Goal: Task Accomplishment & Management: Use online tool/utility

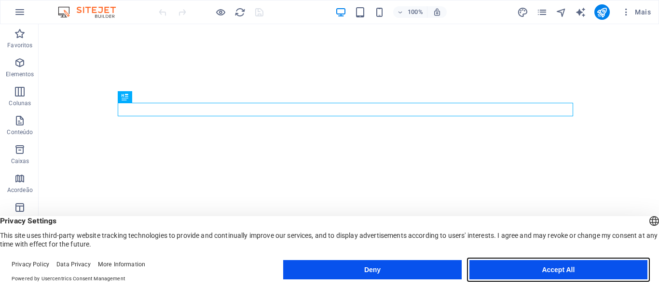
click at [531, 265] on button "Accept All" at bounding box center [558, 269] width 178 height 19
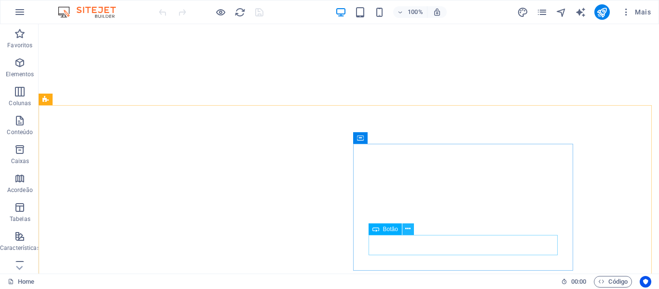
click at [408, 229] on icon at bounding box center [407, 229] width 5 height 10
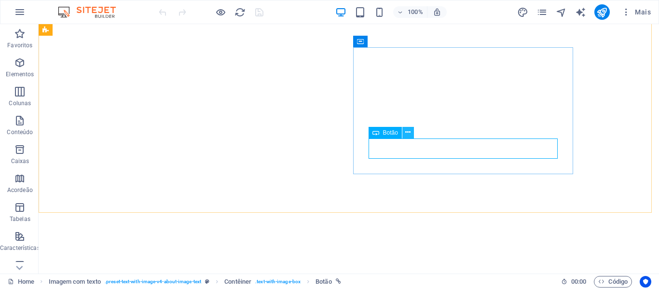
click at [405, 130] on button at bounding box center [408, 133] width 12 height 12
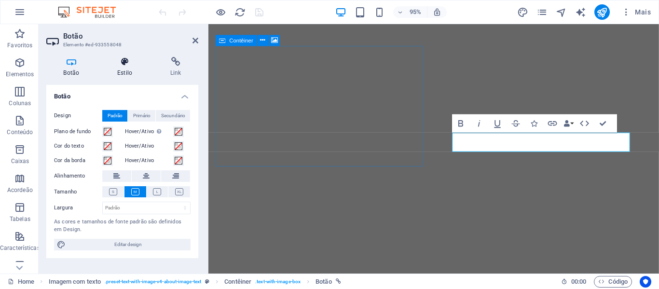
click at [124, 69] on h4 "Estilo" at bounding box center [126, 67] width 53 height 20
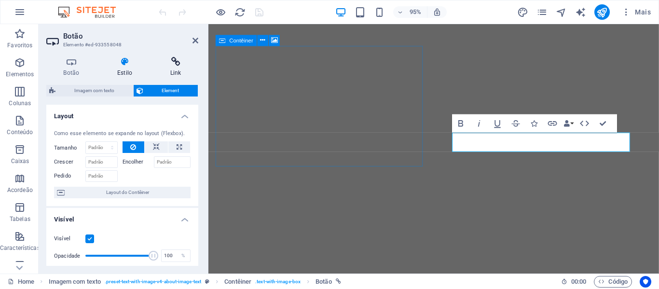
click at [171, 65] on icon at bounding box center [175, 62] width 45 height 10
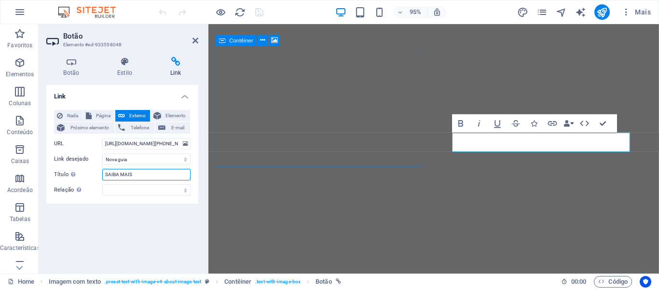
click at [135, 172] on input "SAIBA MAIS" at bounding box center [146, 175] width 88 height 12
drag, startPoint x: 135, startPoint y: 173, endPoint x: 91, endPoint y: 175, distance: 43.5
click at [91, 175] on div "Título A descrição adicional do link não deve ser igual ao texto do link. O tít…" at bounding box center [122, 175] width 137 height 12
type input "Fale com Um Especialista!"
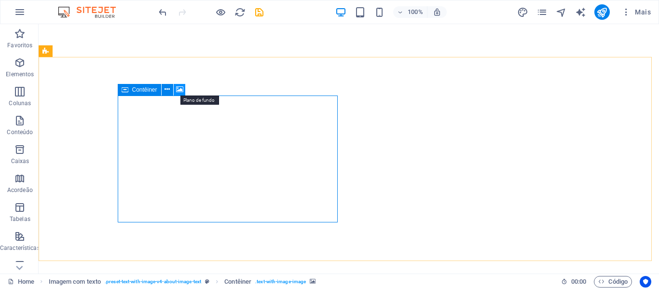
click at [181, 88] on icon at bounding box center [179, 89] width 7 height 10
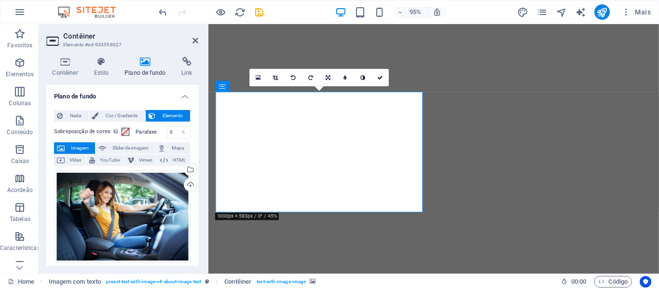
click at [143, 64] on icon at bounding box center [145, 62] width 53 height 10
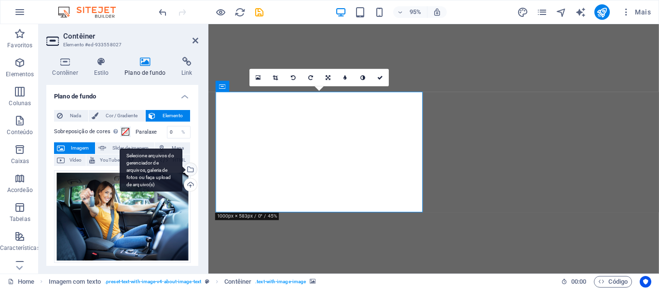
click at [189, 171] on div "Selecione arquivos do gerenciador de arquivos, galeria de fotos ou faça upload …" at bounding box center [189, 170] width 14 height 14
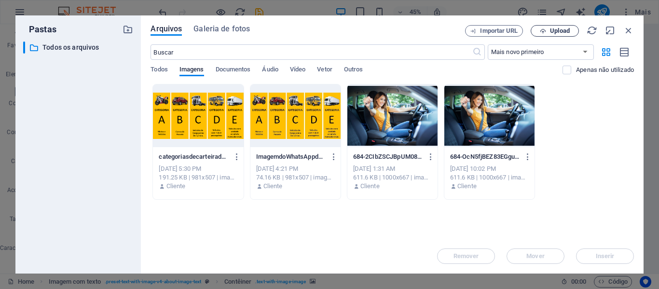
click at [556, 28] on span "Upload" at bounding box center [560, 31] width 20 height 6
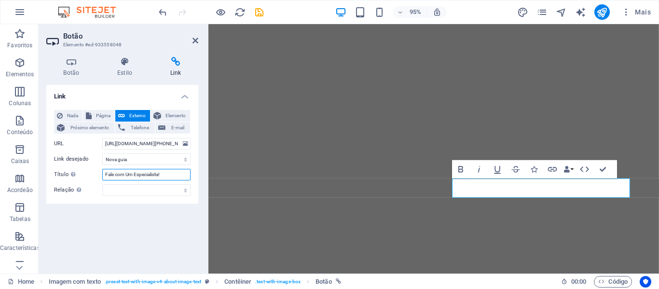
click at [170, 173] on input "Fale com Um Especialista!" at bounding box center [146, 175] width 88 height 12
click at [140, 157] on select "Nova guia Mesma guia Sobreposição" at bounding box center [146, 159] width 88 height 12
click at [102, 153] on select "Nova guia Mesma guia Sobreposição" at bounding box center [146, 159] width 88 height 12
click at [257, 12] on icon "save" at bounding box center [259, 12] width 11 height 11
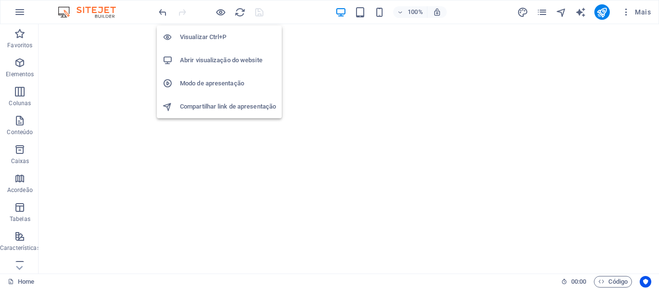
click at [221, 37] on h6 "Visualizar Ctrl+P" at bounding box center [228, 37] width 96 height 12
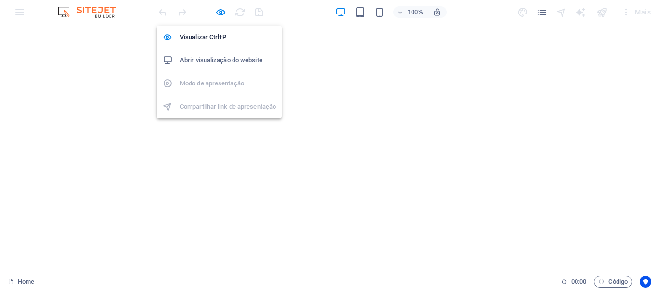
click at [237, 63] on h6 "Abrir visualização do website" at bounding box center [228, 61] width 96 height 12
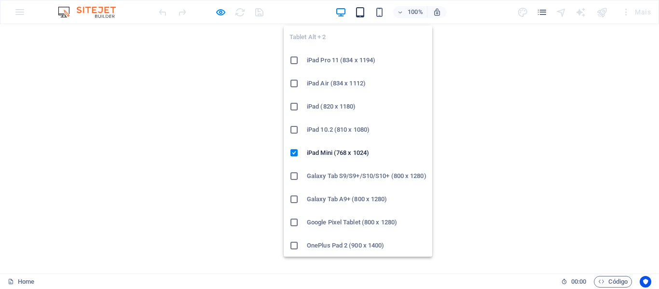
click at [359, 11] on icon "button" at bounding box center [360, 12] width 11 height 11
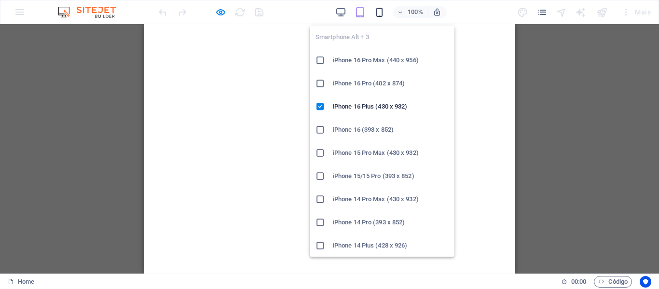
click at [381, 14] on icon "button" at bounding box center [379, 12] width 11 height 11
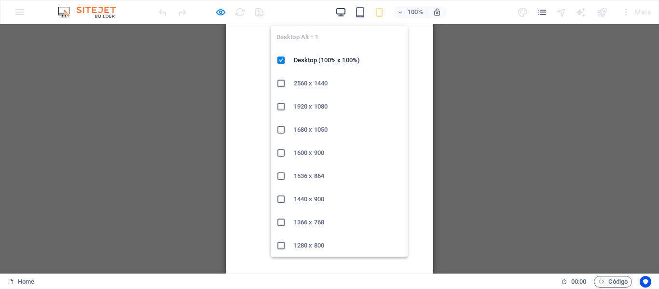
click at [339, 15] on icon "button" at bounding box center [340, 12] width 11 height 11
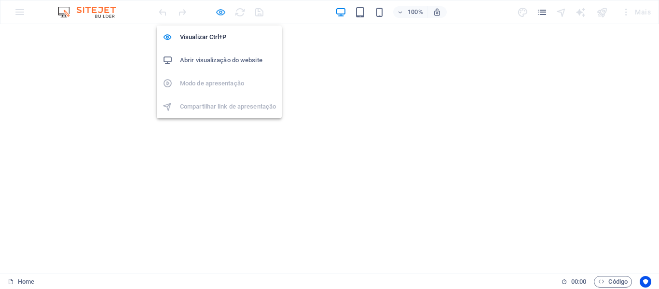
click at [220, 14] on icon "button" at bounding box center [220, 12] width 11 height 11
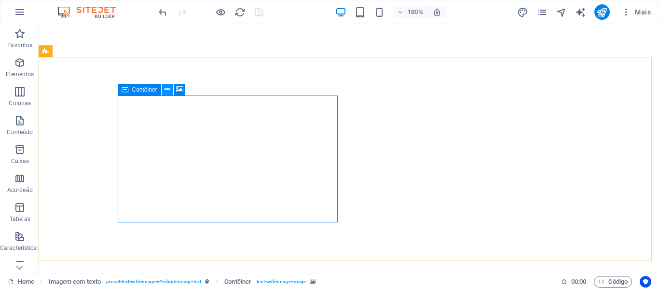
click at [169, 87] on icon at bounding box center [166, 89] width 5 height 10
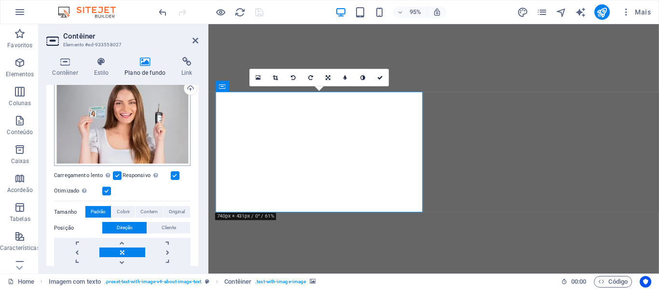
scroll to position [145, 0]
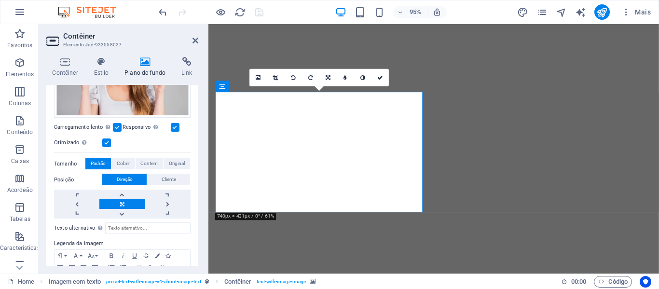
click at [123, 202] on link at bounding box center [121, 204] width 45 height 10
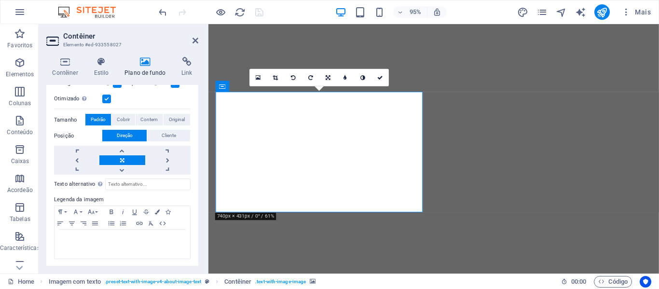
scroll to position [92, 0]
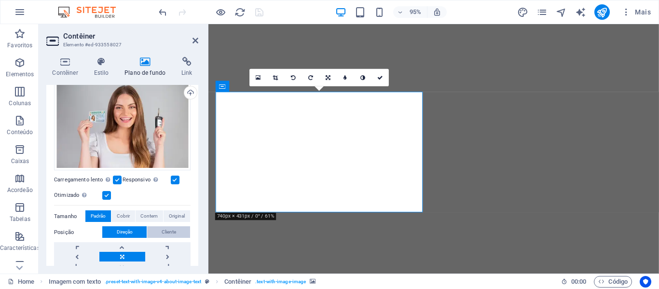
click at [163, 230] on span "Cliente" at bounding box center [169, 232] width 14 height 12
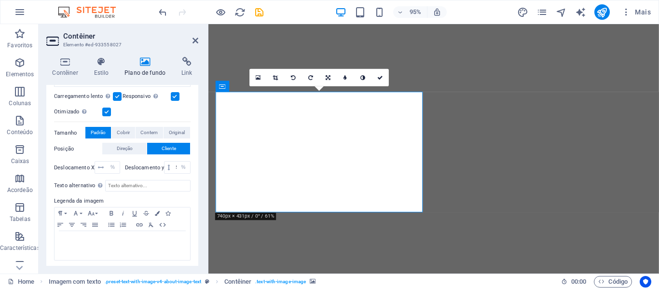
scroll to position [177, 0]
click at [126, 144] on span "Direção" at bounding box center [125, 147] width 16 height 12
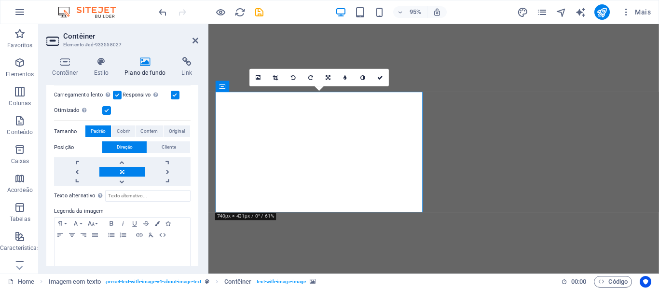
click at [121, 170] on link at bounding box center [121, 172] width 45 height 10
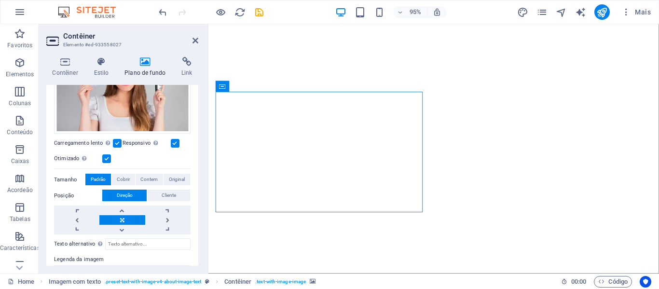
scroll to position [32, 0]
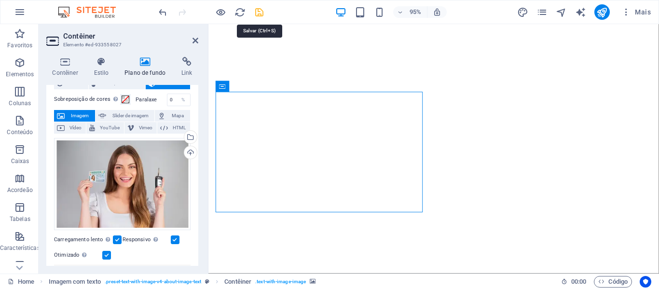
click at [257, 14] on icon "save" at bounding box center [259, 12] width 11 height 11
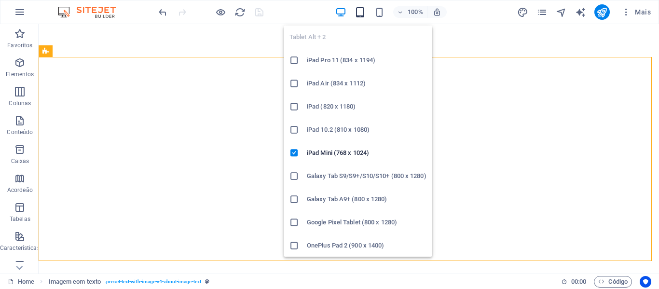
click at [363, 13] on icon "button" at bounding box center [360, 12] width 11 height 11
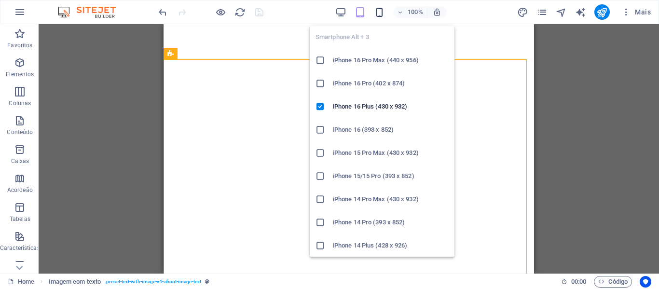
click at [378, 11] on icon "button" at bounding box center [379, 12] width 11 height 11
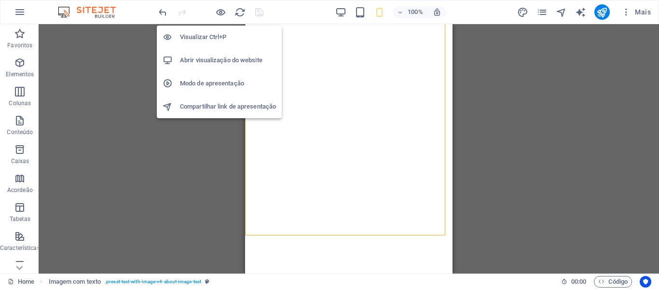
click at [205, 32] on h6 "Visualizar Ctrl+P" at bounding box center [228, 37] width 96 height 12
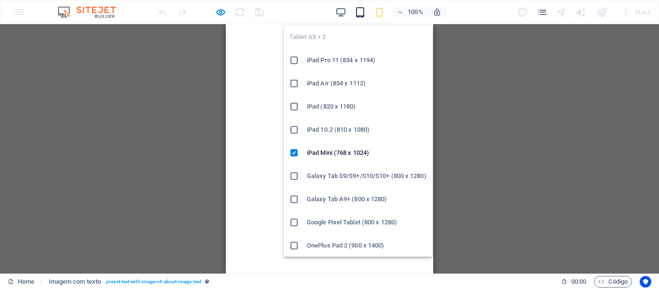
click at [358, 14] on icon "button" at bounding box center [360, 12] width 11 height 11
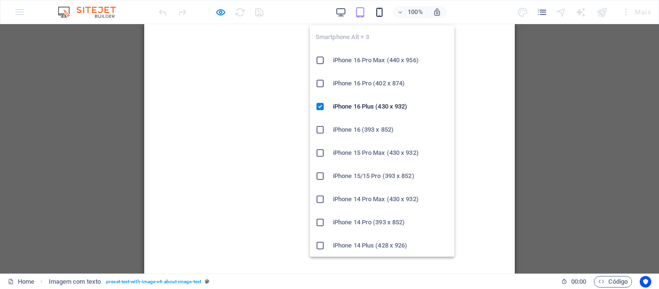
click at [382, 11] on icon "button" at bounding box center [379, 12] width 11 height 11
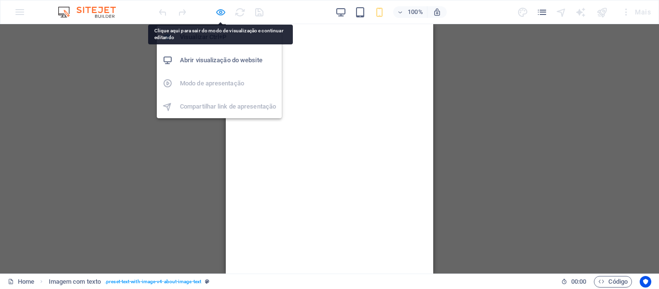
click at [221, 17] on icon "button" at bounding box center [220, 12] width 11 height 11
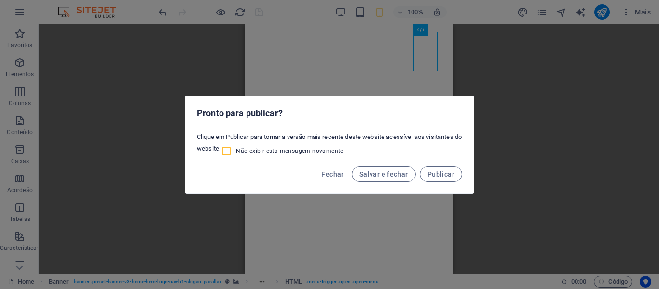
click at [236, 148] on input "Não exibir esta mensagem novamente" at bounding box center [227, 151] width 15 height 12
checkbox input "true"
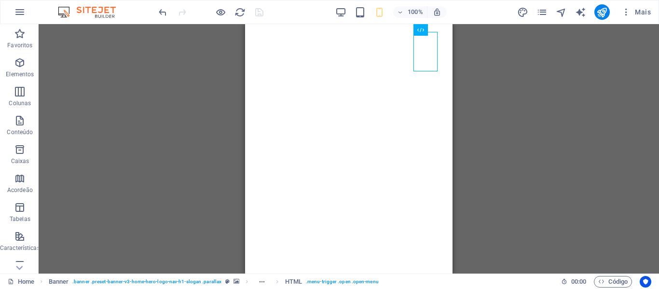
click at [256, 12] on div at bounding box center [211, 11] width 108 height 15
